Goal: Navigation & Orientation: Find specific page/section

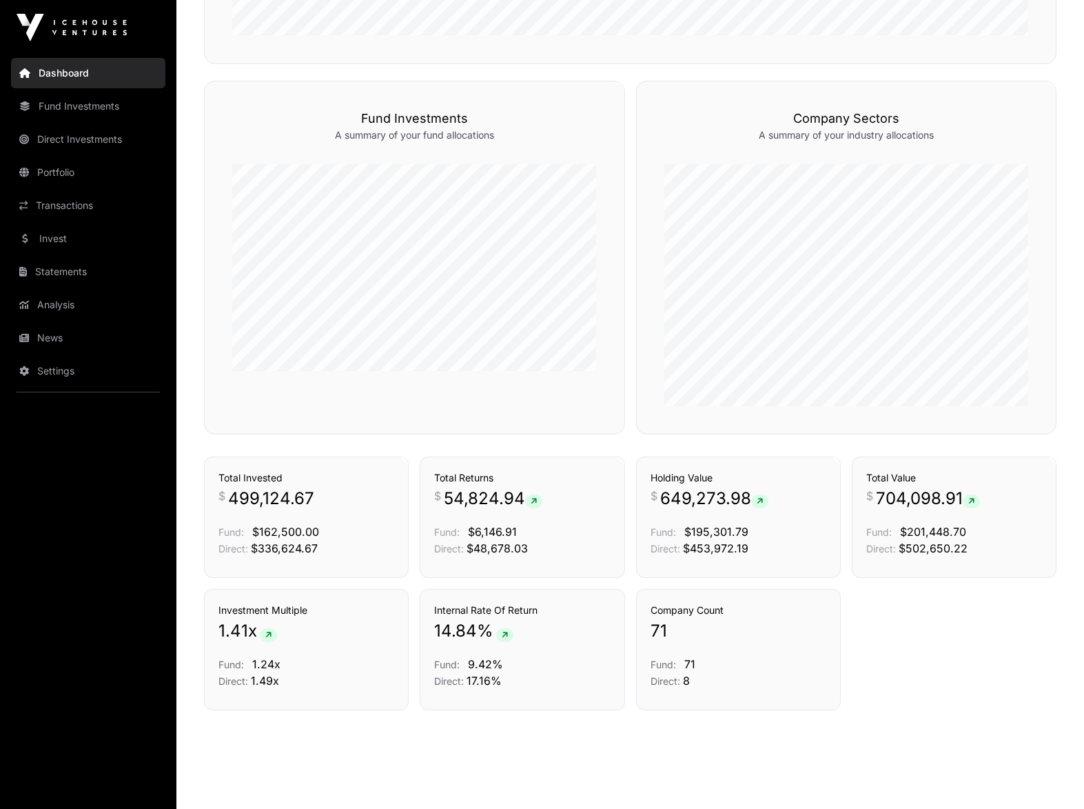
scroll to position [815, 0]
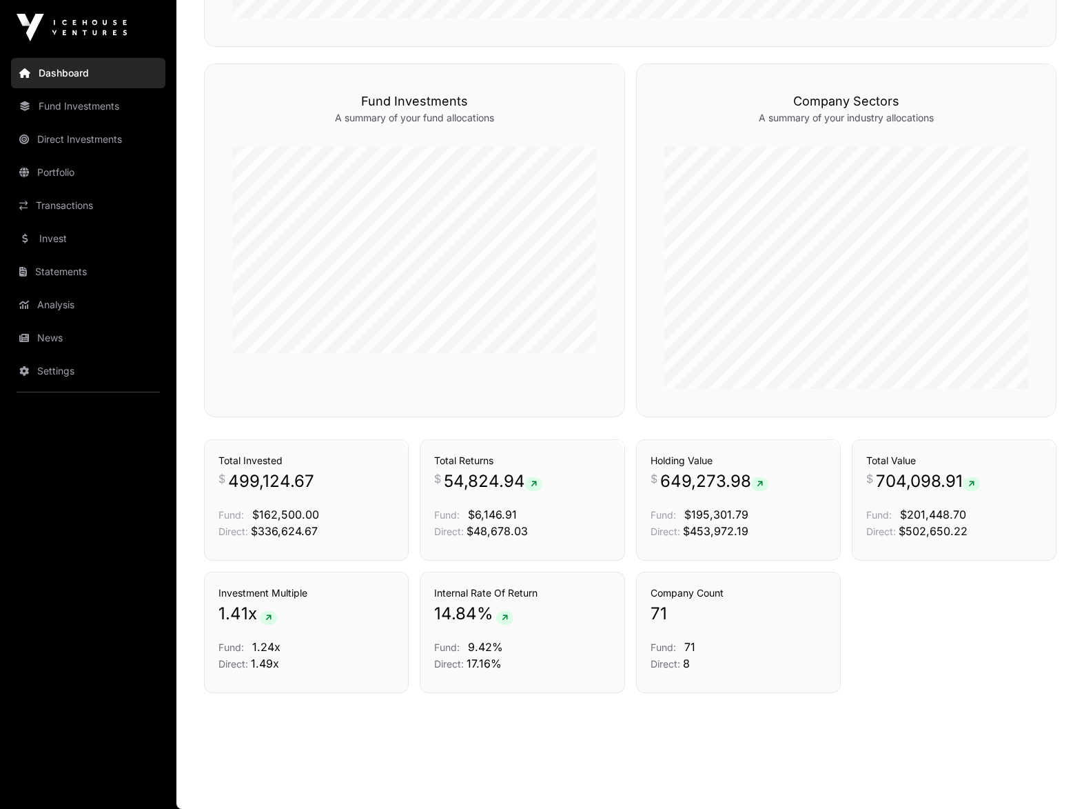
click at [72, 138] on link "Direct Investments" at bounding box center [88, 139] width 154 height 30
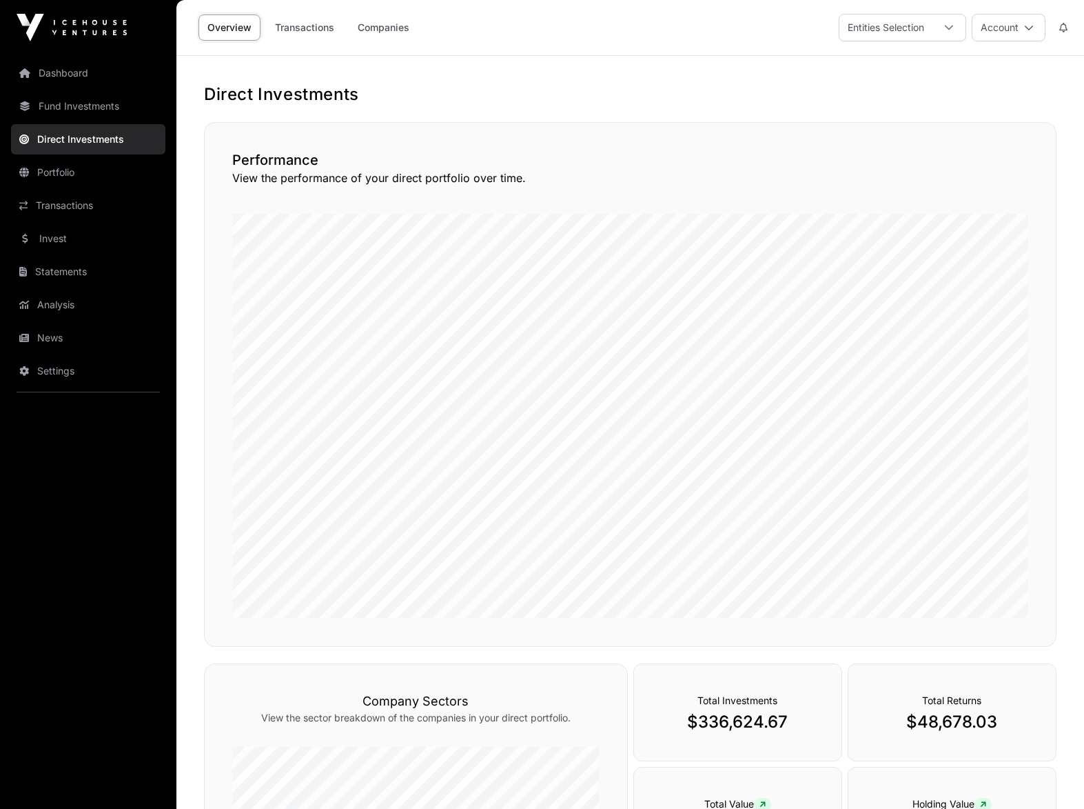
click at [59, 170] on link "Portfolio" at bounding box center [88, 172] width 154 height 30
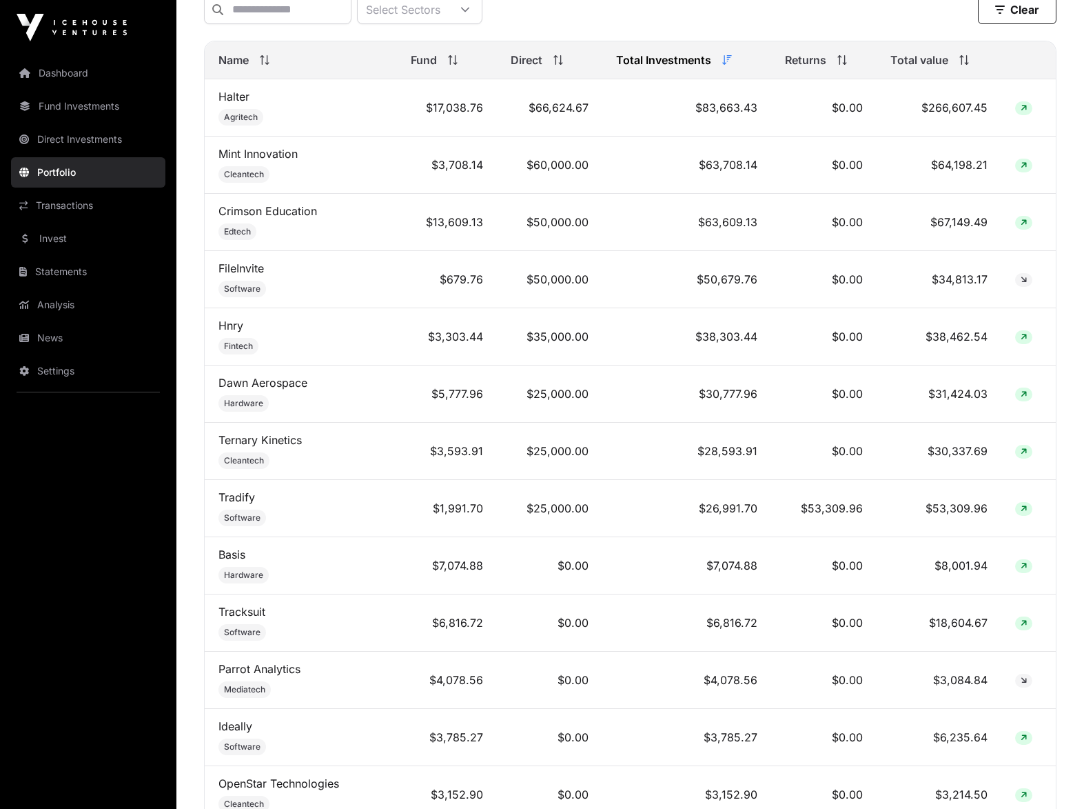
scroll to position [620, 0]
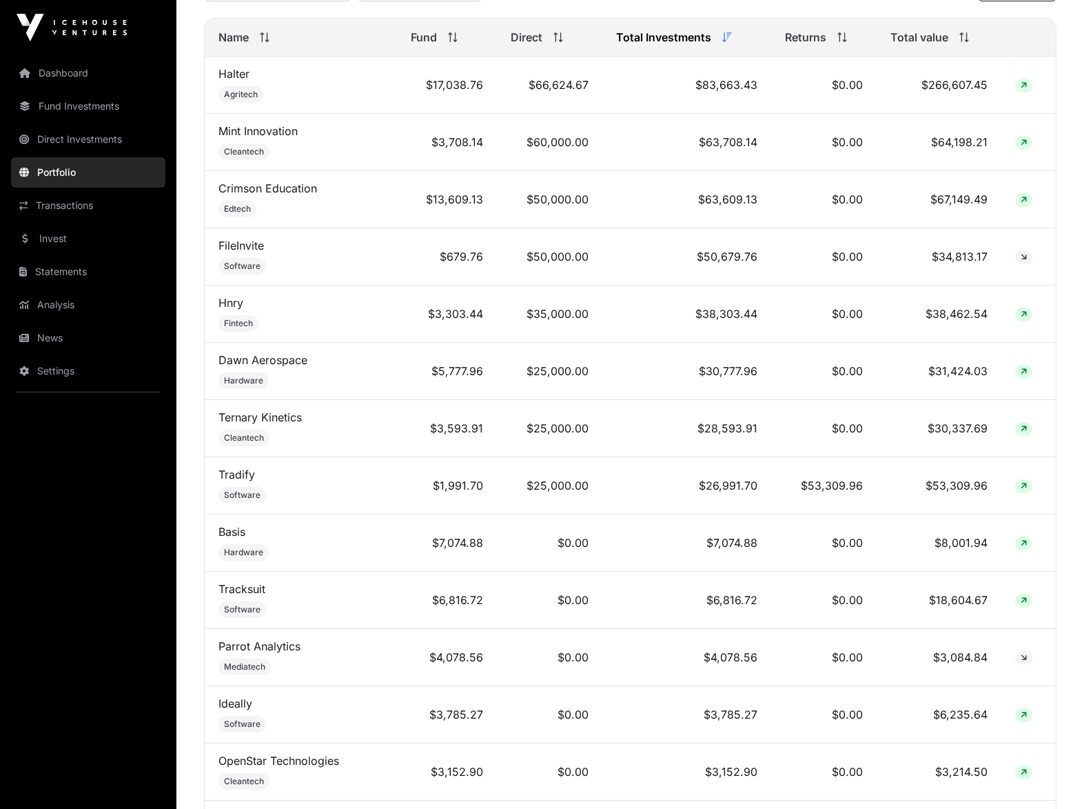
click at [88, 136] on link "Direct Investments" at bounding box center [88, 139] width 154 height 30
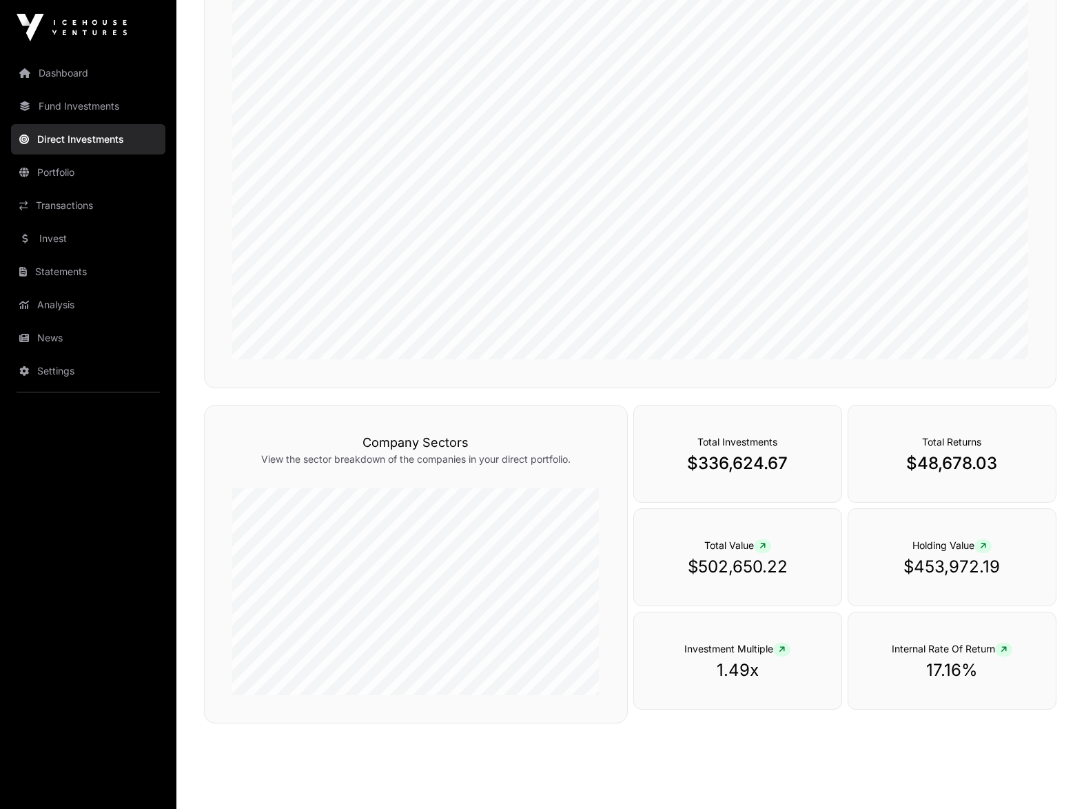
scroll to position [294, 0]
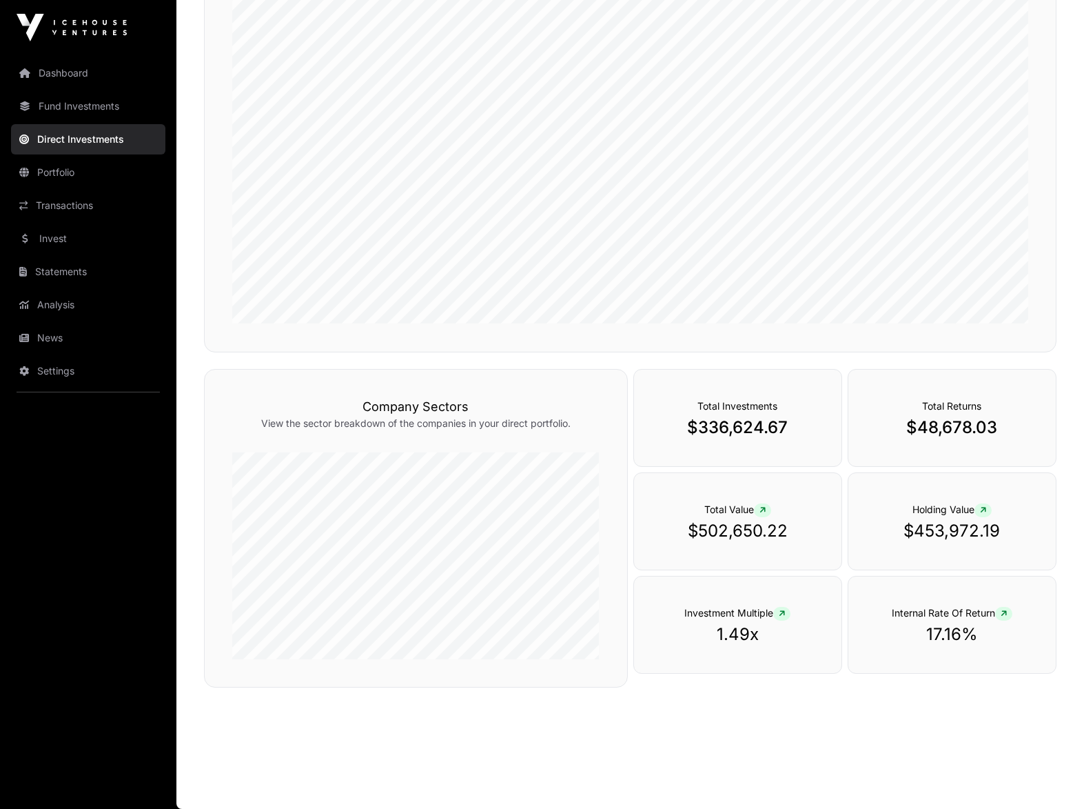
click at [85, 109] on link "Fund Investments" at bounding box center [88, 106] width 154 height 30
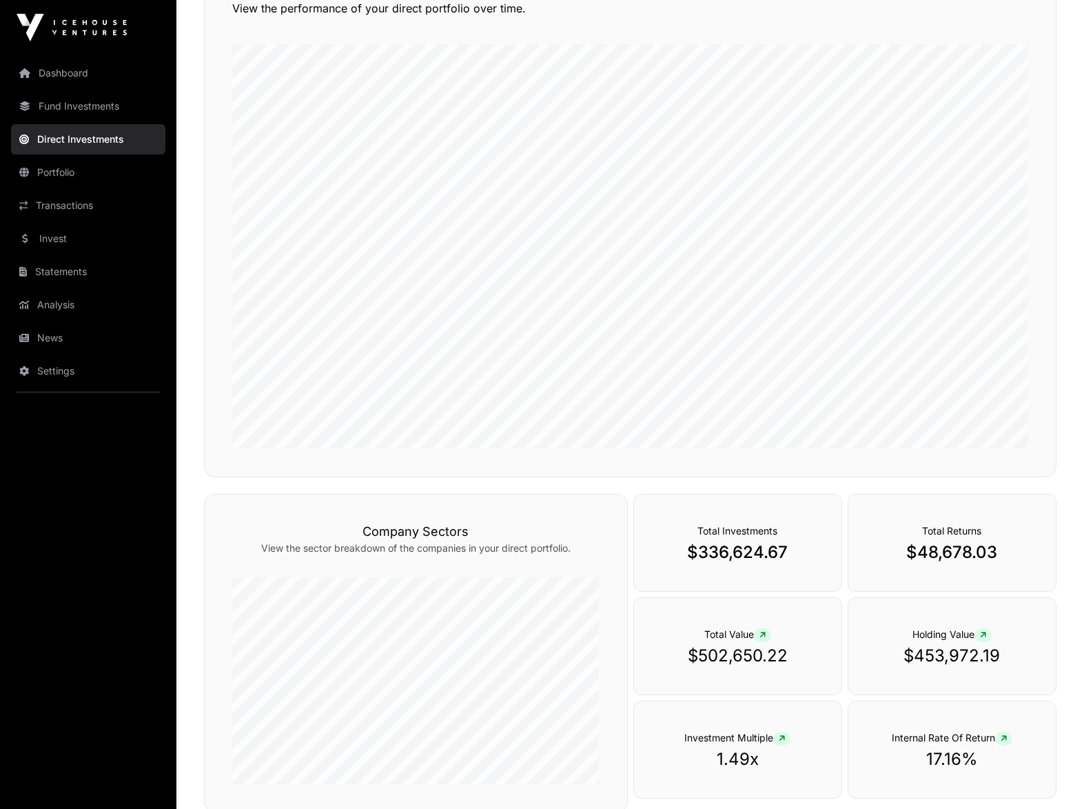
scroll to position [0, 0]
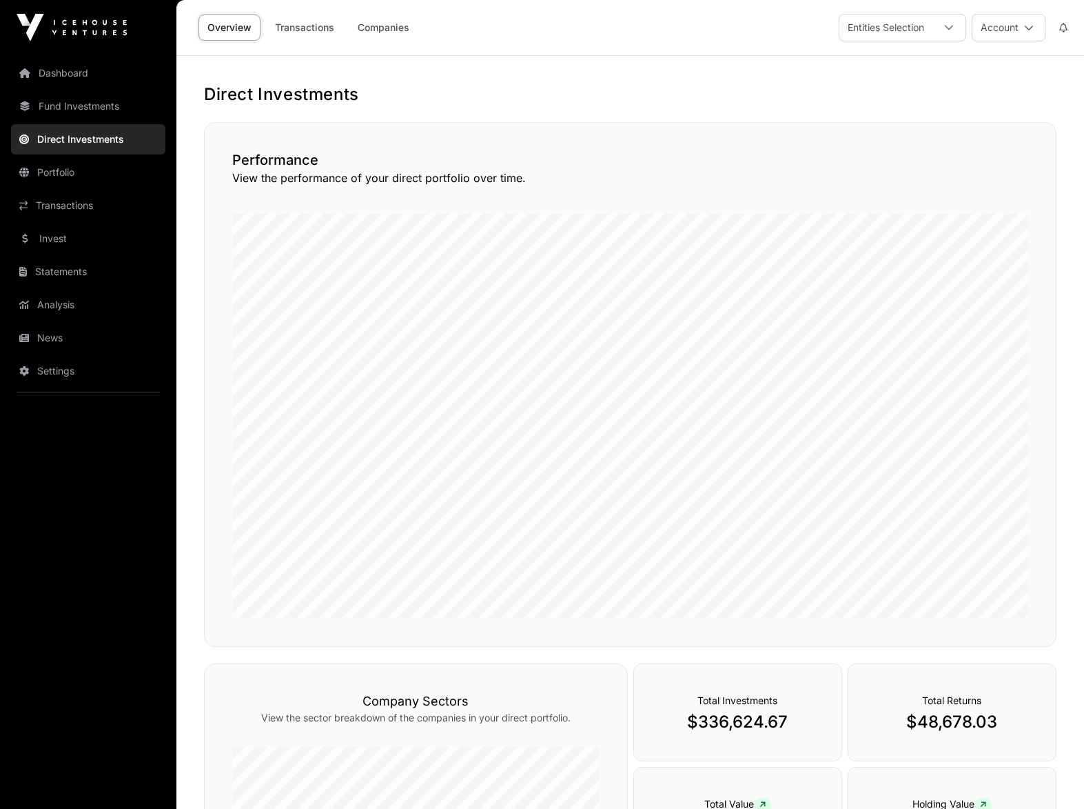
click at [301, 27] on link "Transactions" at bounding box center [304, 27] width 77 height 26
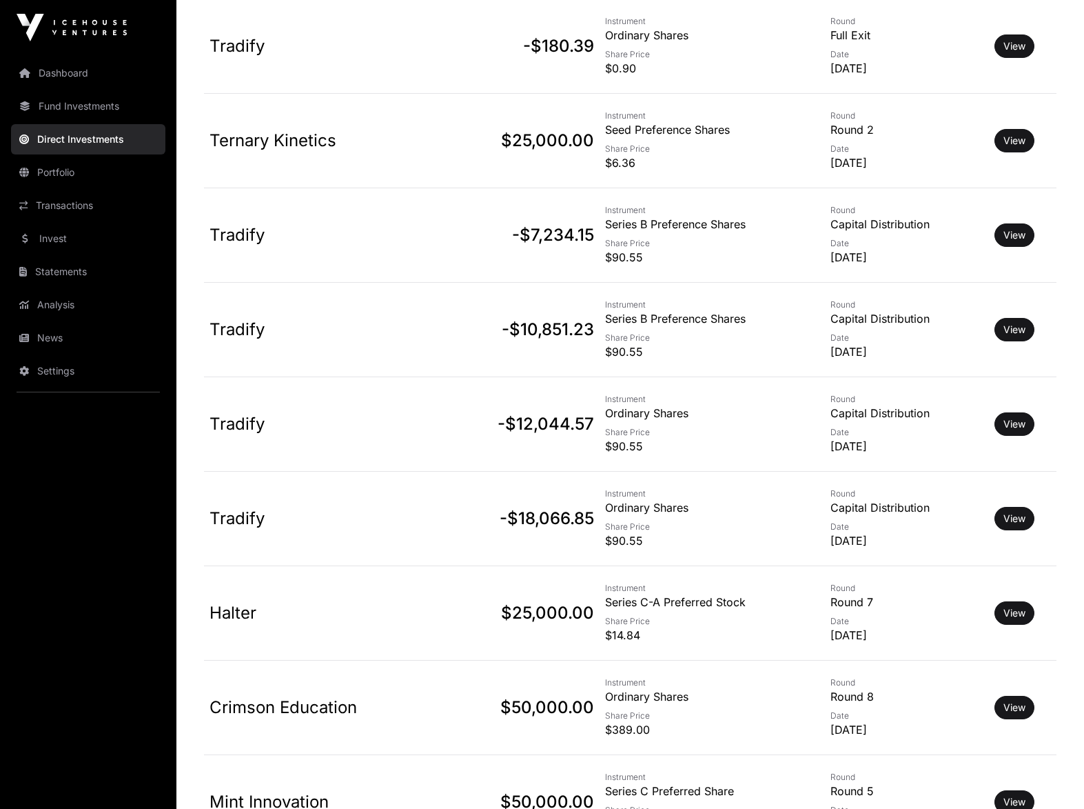
scroll to position [276, 0]
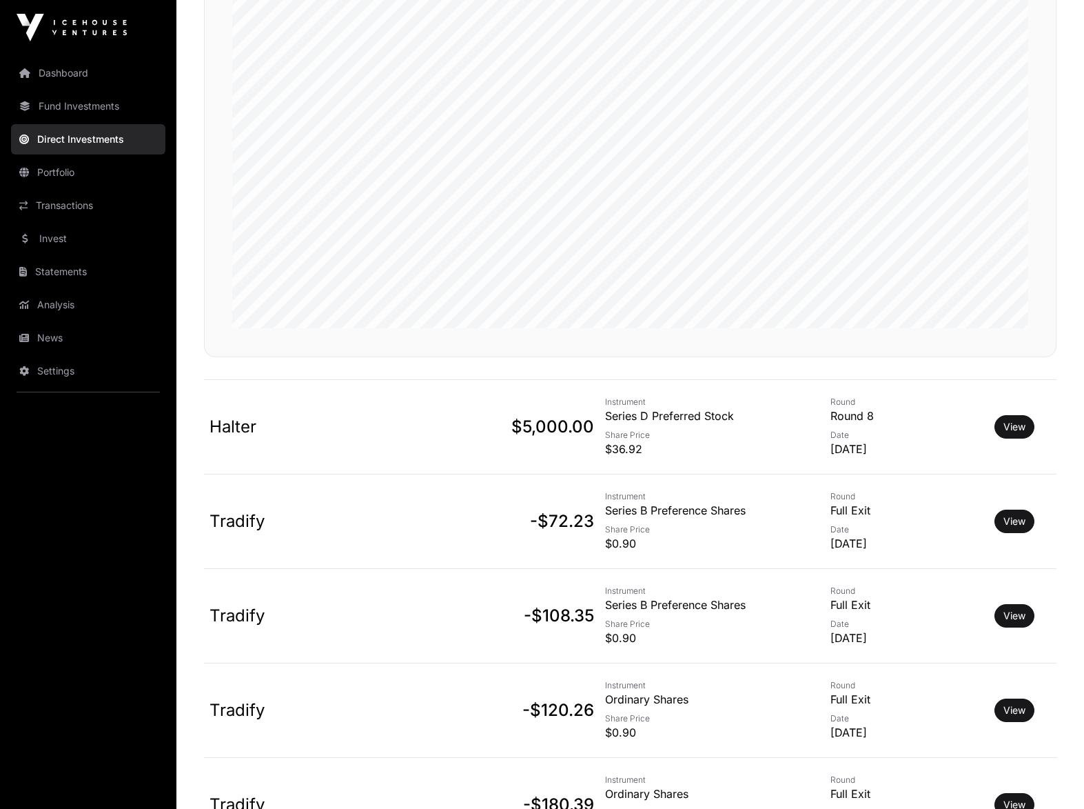
click at [64, 70] on link "Dashboard" at bounding box center [88, 73] width 154 height 30
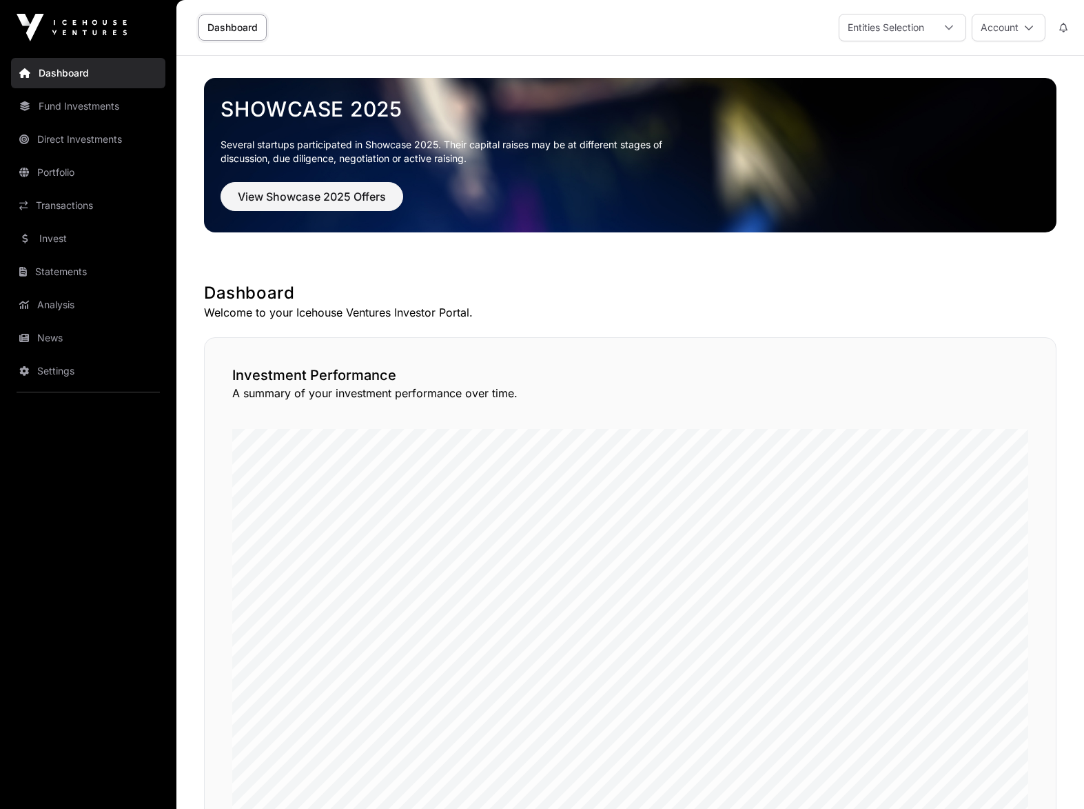
click at [58, 240] on link "Invest" at bounding box center [88, 238] width 154 height 30
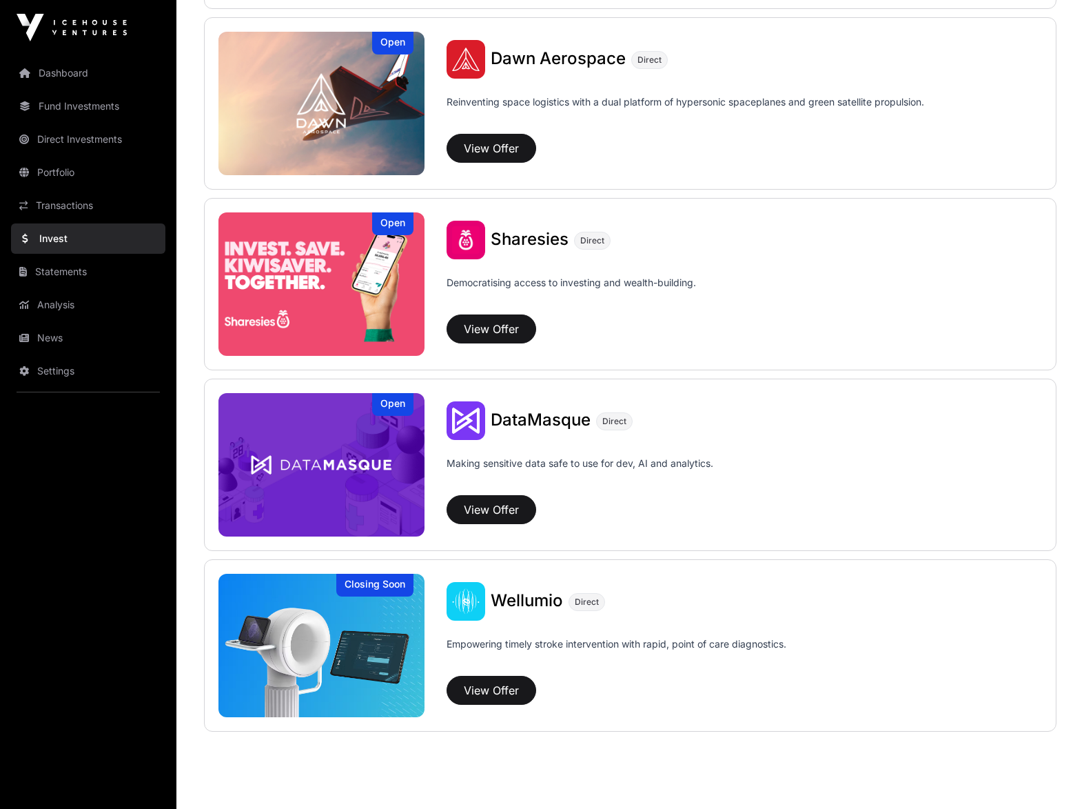
scroll to position [1643, 0]
